Goal: Task Accomplishment & Management: Use online tool/utility

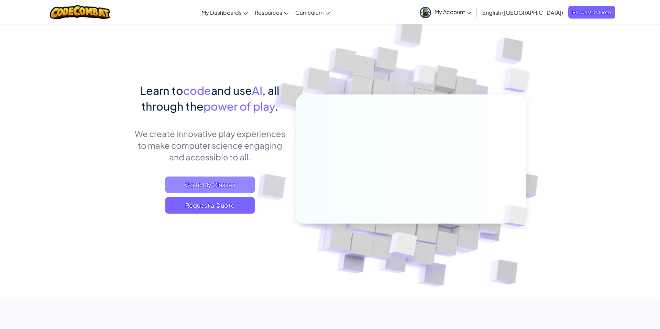
click at [218, 184] on span "Go to My Classes" at bounding box center [209, 185] width 89 height 17
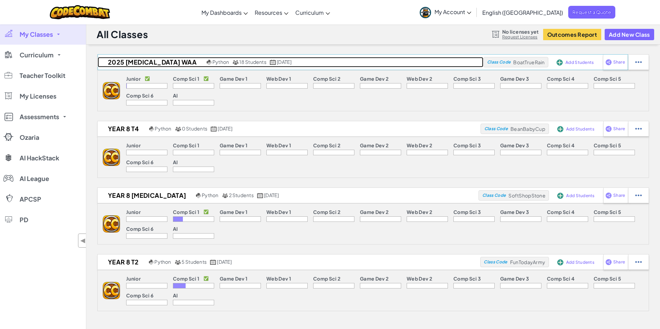
click at [125, 60] on h2 "2025 [MEDICAL_DATA] WAA" at bounding box center [151, 62] width 107 height 10
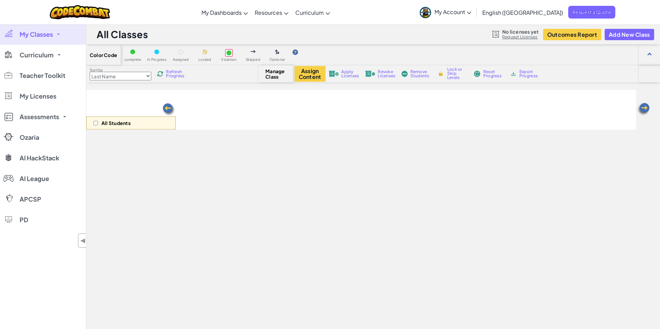
select select "560f1a9f22961295f9427742"
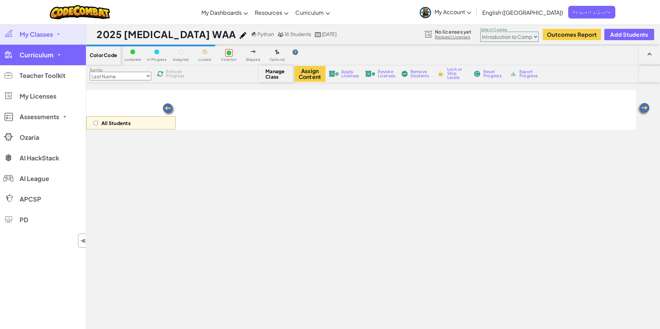
click at [41, 58] on span "Curriculum" at bounding box center [37, 55] width 34 height 6
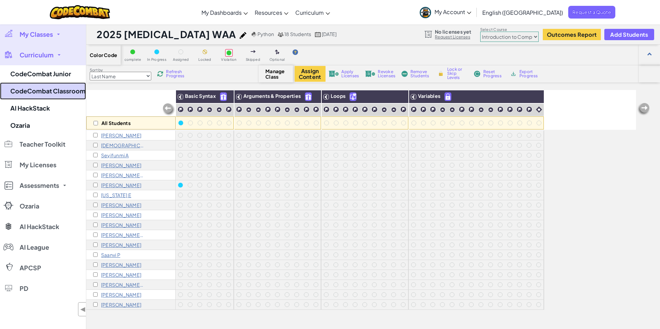
click at [54, 90] on link "CodeCombat Classroom" at bounding box center [43, 91] width 86 height 17
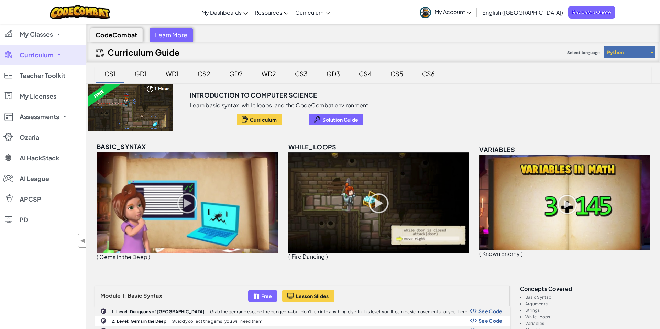
click at [165, 98] on div at bounding box center [130, 107] width 88 height 47
click at [107, 73] on div "CS1" at bounding box center [110, 74] width 25 height 16
click at [475, 16] on link "My Account" at bounding box center [445, 12] width 58 height 22
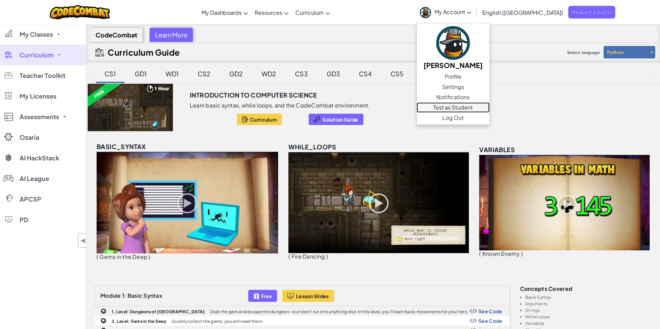
click at [483, 107] on link "Test as Student" at bounding box center [453, 107] width 73 height 10
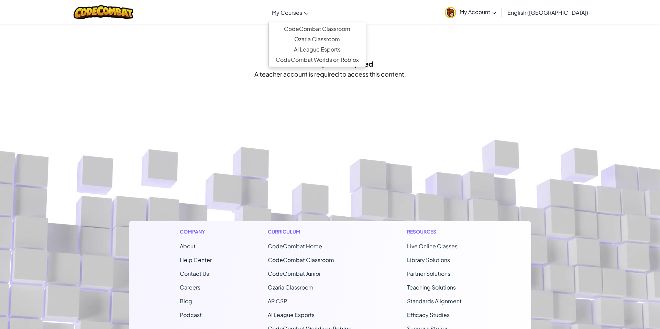
click at [302, 11] on span "My Courses" at bounding box center [287, 12] width 30 height 7
click at [327, 26] on link "CodeCombat Classroom" at bounding box center [317, 29] width 97 height 10
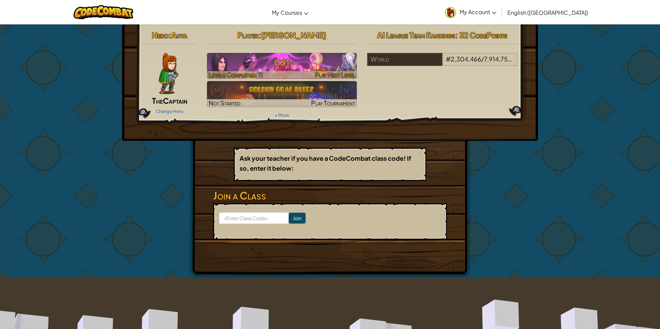
click at [251, 68] on h3 "CS1" at bounding box center [282, 62] width 150 height 15
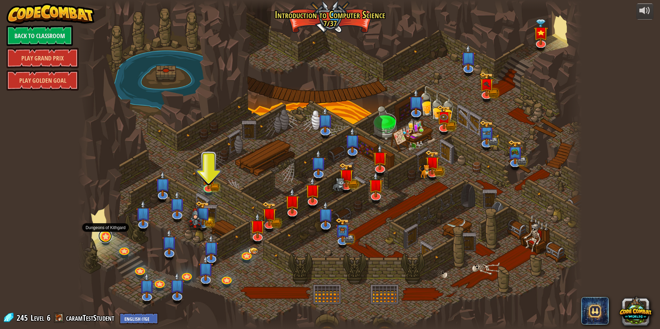
click at [109, 238] on link at bounding box center [105, 236] width 14 height 14
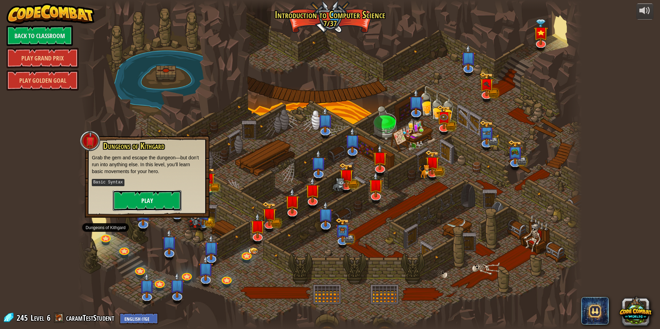
click at [164, 202] on button "Play" at bounding box center [147, 200] width 69 height 21
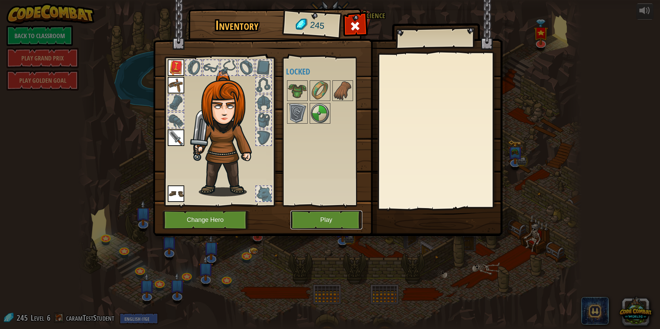
click at [315, 221] on button "Play" at bounding box center [326, 220] width 72 height 19
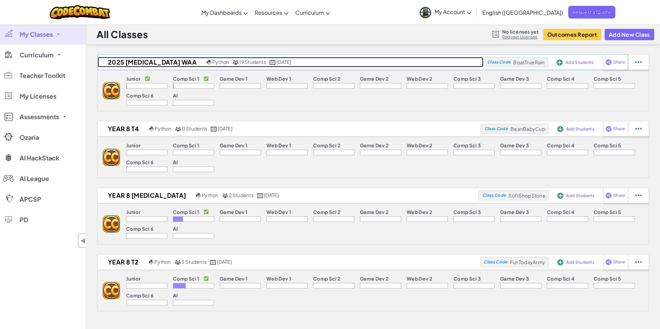
click at [127, 64] on h2 "2025 [MEDICAL_DATA] WAA" at bounding box center [151, 62] width 107 height 10
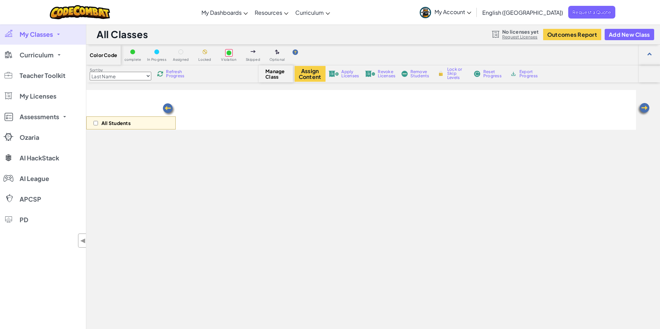
select select "560f1a9f22961295f9427742"
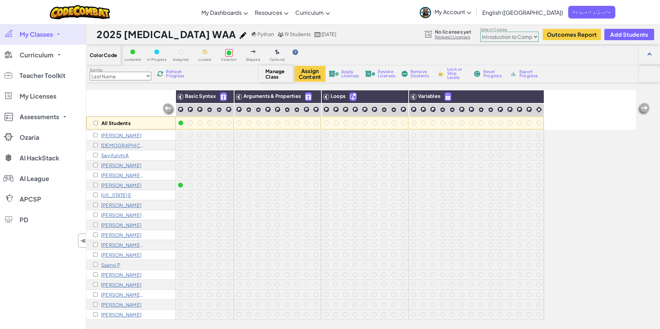
click at [113, 197] on p "Indiana E" at bounding box center [116, 196] width 30 height 6
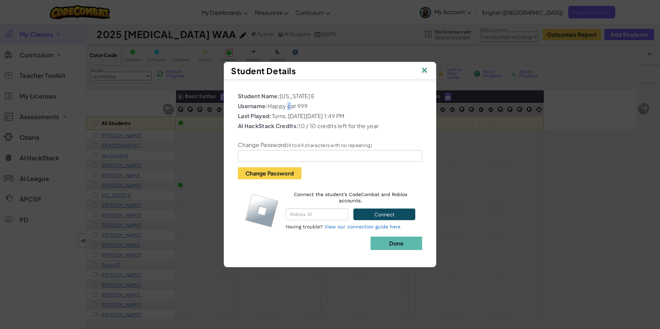
click at [286, 106] on p "Username: Happy cat 999" at bounding box center [330, 106] width 184 height 8
click at [426, 72] on img at bounding box center [424, 71] width 9 height 10
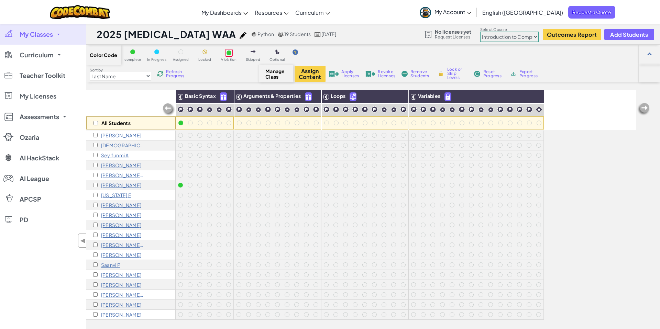
click at [471, 14] on span "My Account" at bounding box center [453, 11] width 37 height 7
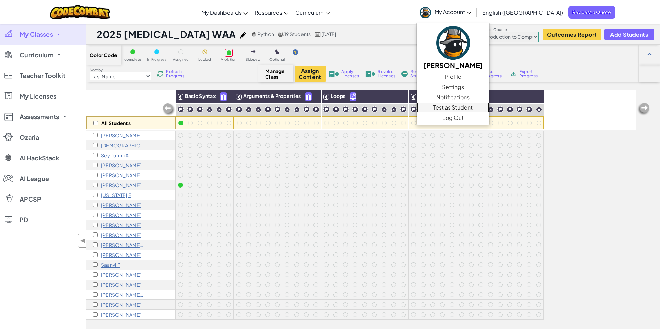
click at [490, 111] on link "Test as Student" at bounding box center [453, 107] width 73 height 10
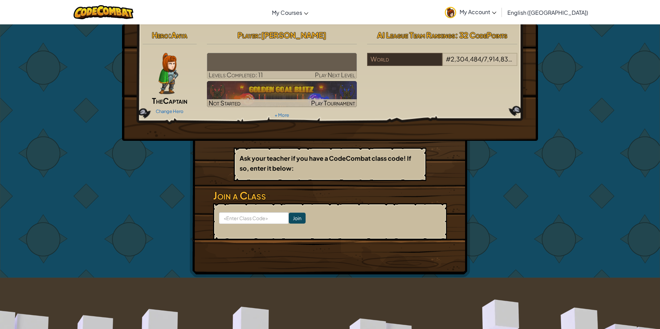
click at [328, 74] on span "Play Next Level" at bounding box center [335, 75] width 40 height 8
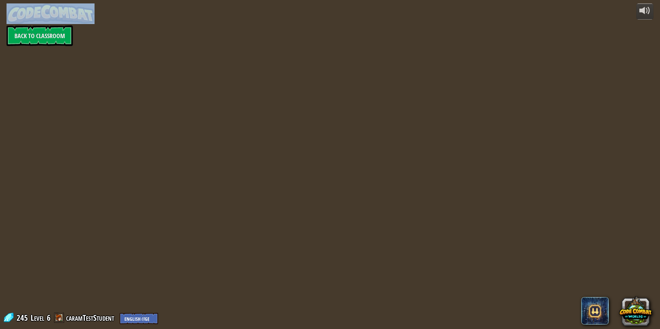
click at [328, 74] on div "powered by Back to Classroom 245 Level 6 caramTestStudent English ([GEOGRAPHIC_…" at bounding box center [330, 164] width 660 height 329
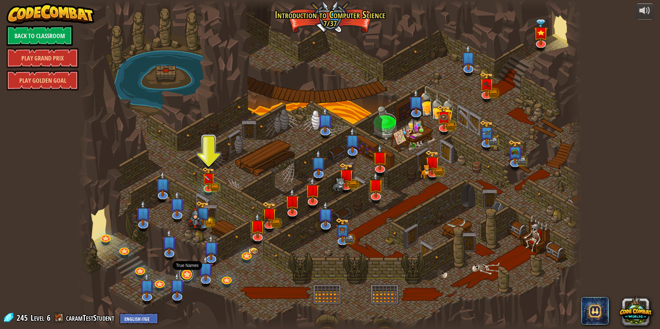
click at [190, 274] on link at bounding box center [186, 274] width 14 height 14
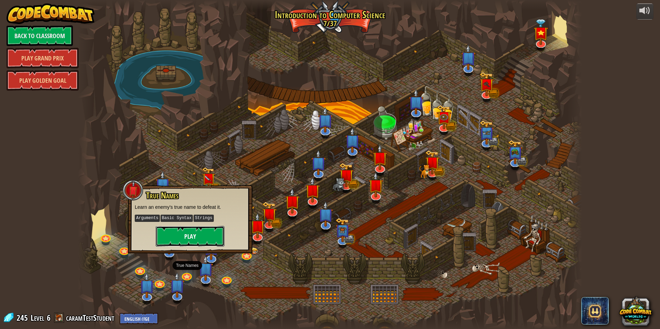
click at [183, 238] on button "Play" at bounding box center [190, 236] width 69 height 21
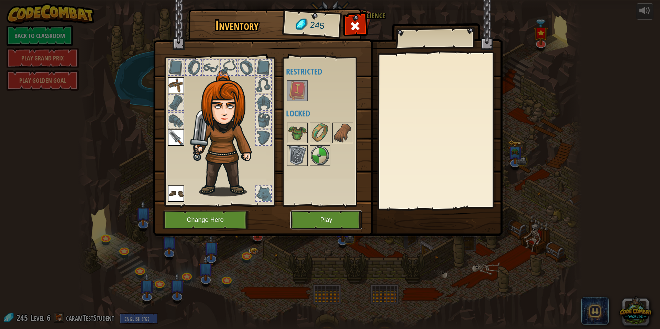
click at [317, 222] on button "Play" at bounding box center [326, 220] width 72 height 19
click at [296, 91] on img at bounding box center [297, 90] width 19 height 19
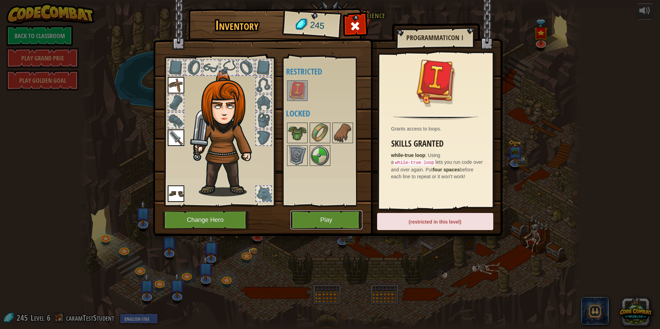
click at [336, 221] on button "Play" at bounding box center [326, 220] width 72 height 19
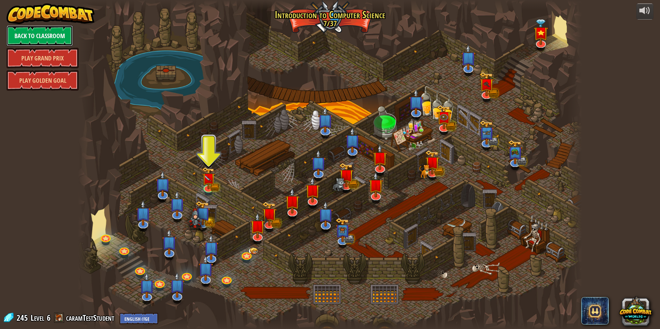
click at [26, 35] on link "Back to Classroom" at bounding box center [40, 35] width 66 height 21
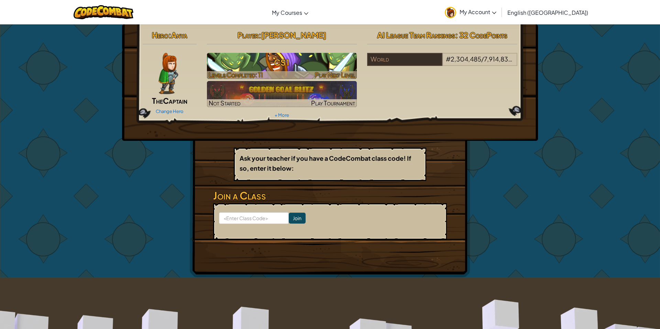
click at [289, 61] on h3 "CS1" at bounding box center [282, 62] width 150 height 15
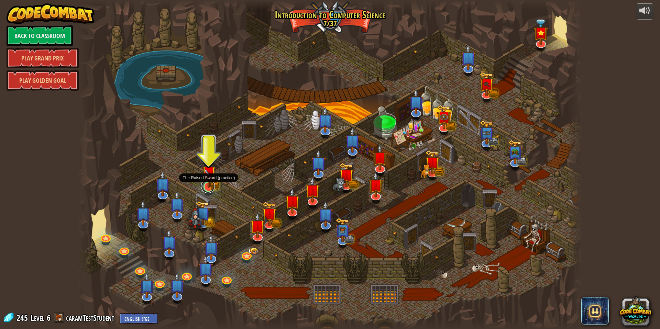
click at [210, 188] on link at bounding box center [208, 186] width 14 height 14
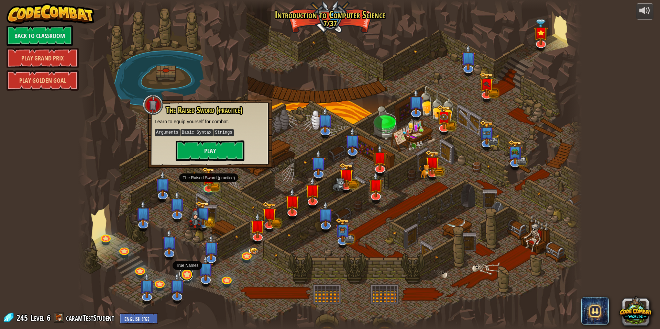
click at [188, 276] on link at bounding box center [186, 274] width 14 height 14
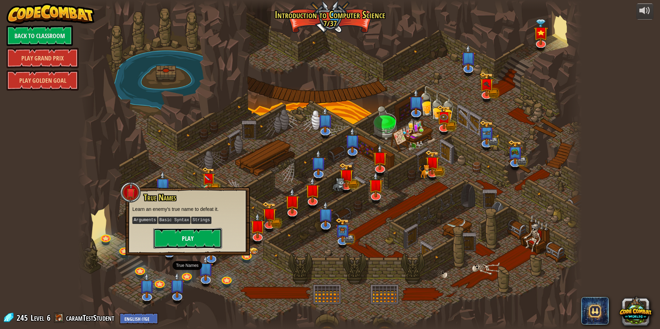
click at [190, 240] on button "Play" at bounding box center [187, 238] width 69 height 21
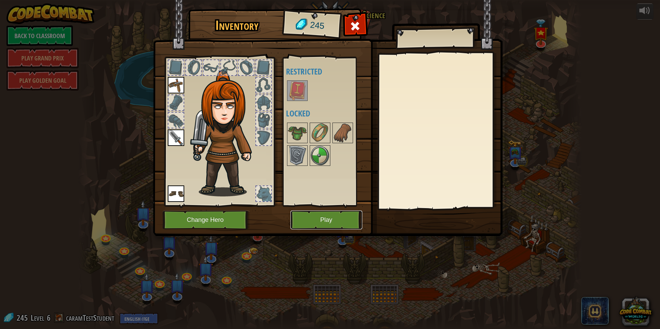
click at [309, 221] on button "Play" at bounding box center [326, 220] width 72 height 19
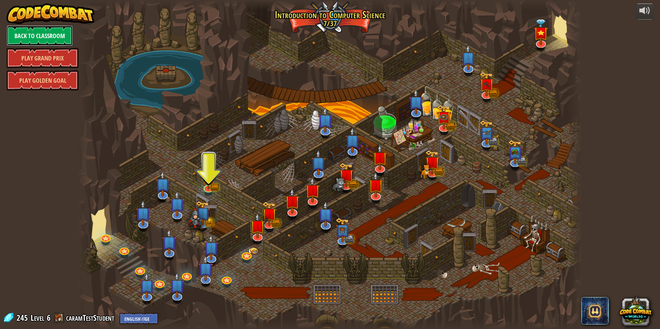
click at [42, 39] on link "Back to Classroom" at bounding box center [40, 35] width 66 height 21
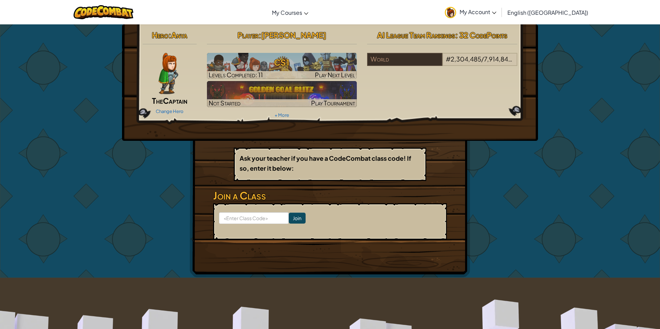
click at [496, 8] on span "My Account" at bounding box center [478, 11] width 37 height 7
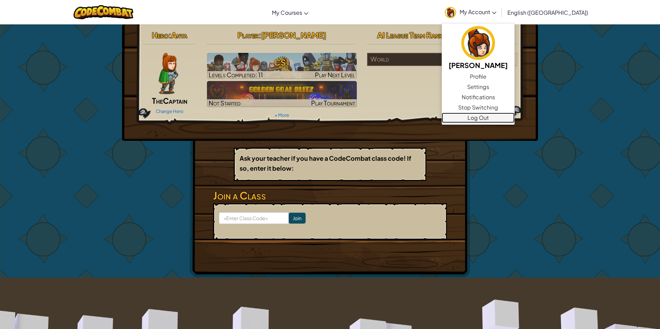
click at [514, 117] on link "Log Out" at bounding box center [478, 118] width 73 height 10
